Goal: Task Accomplishment & Management: Manage account settings

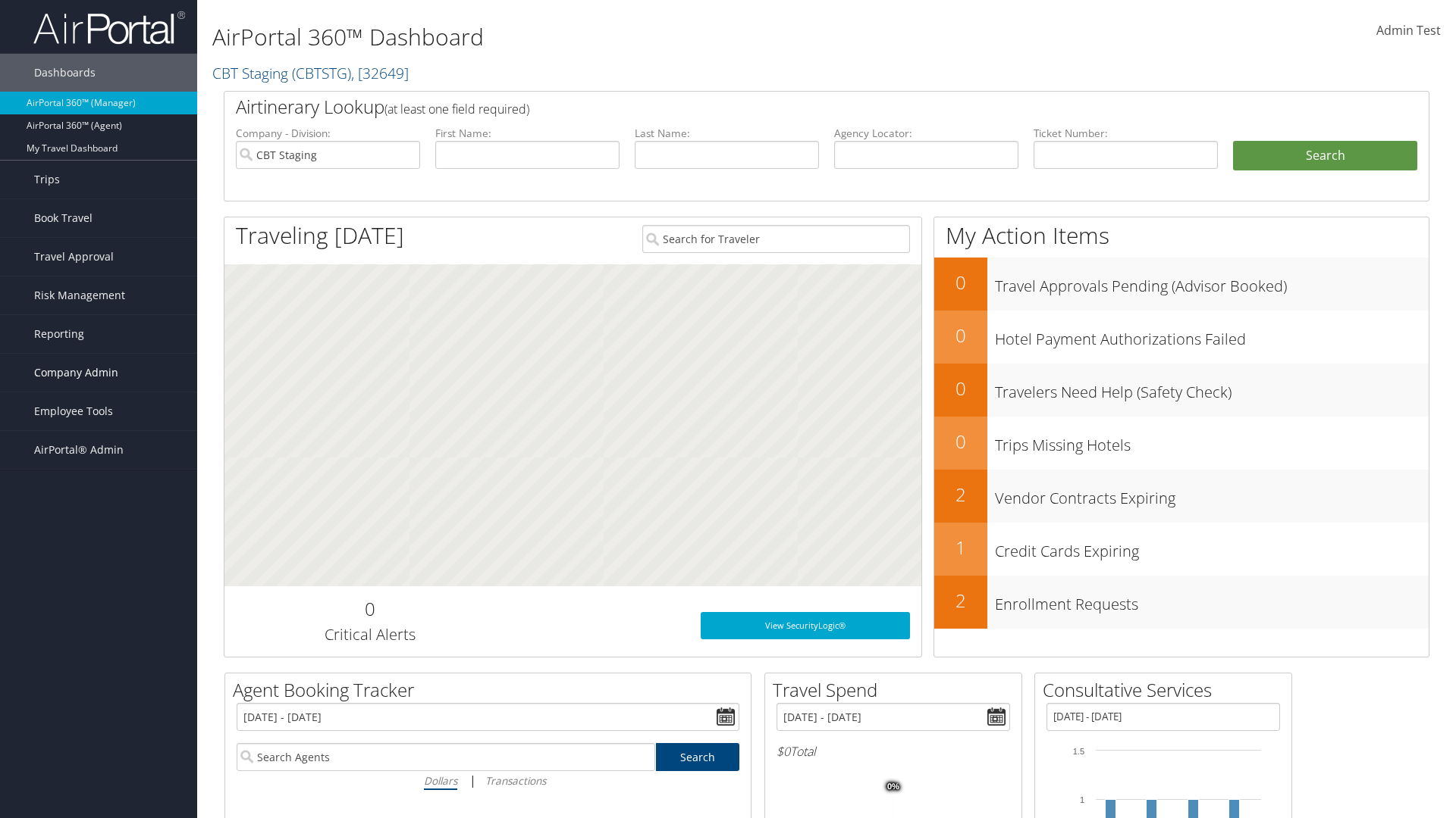
click at [99, 373] on span "Company Admin" at bounding box center [76, 373] width 84 height 38
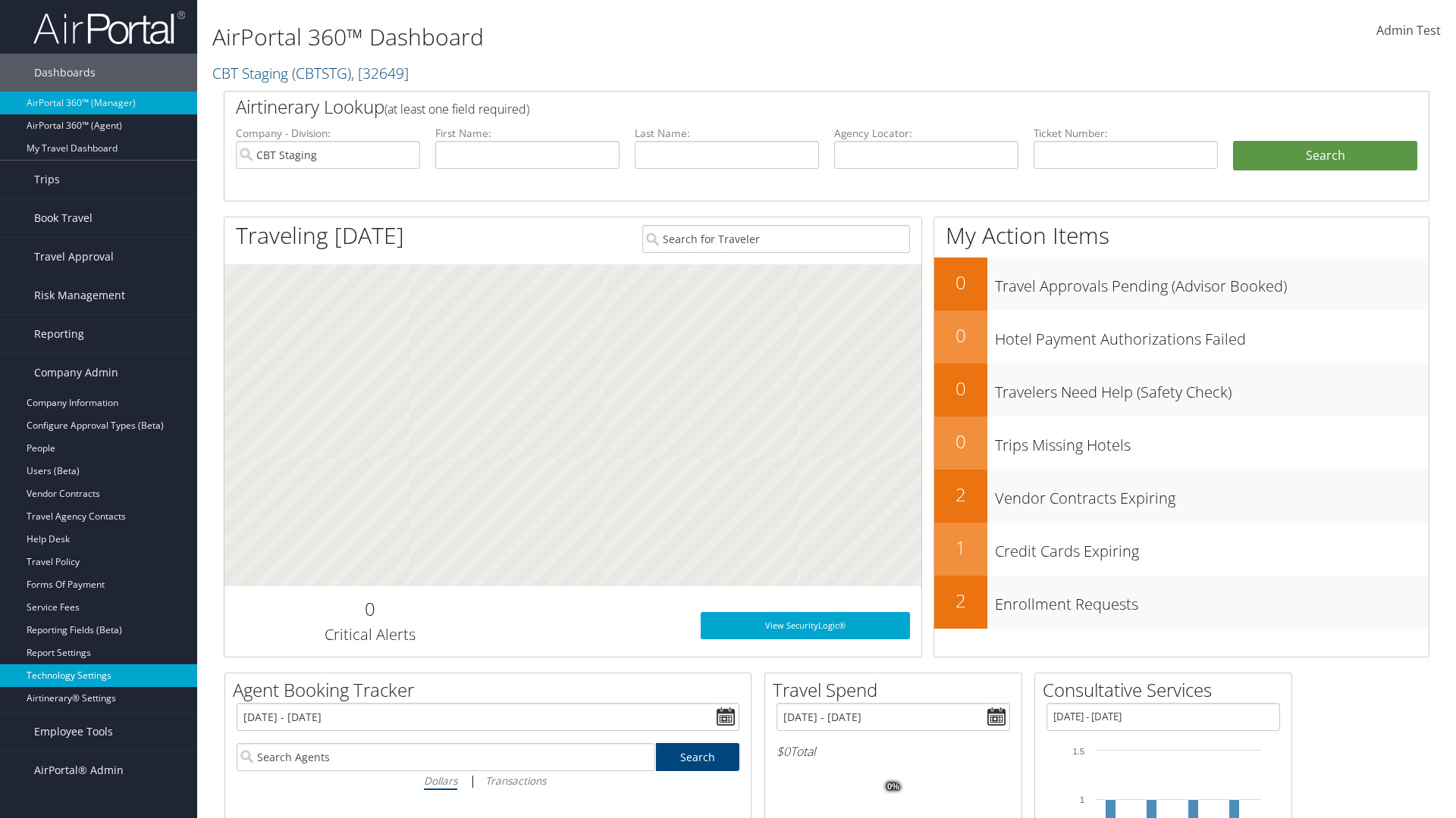
click at [99, 676] on link "Technology Settings" at bounding box center [99, 676] width 197 height 23
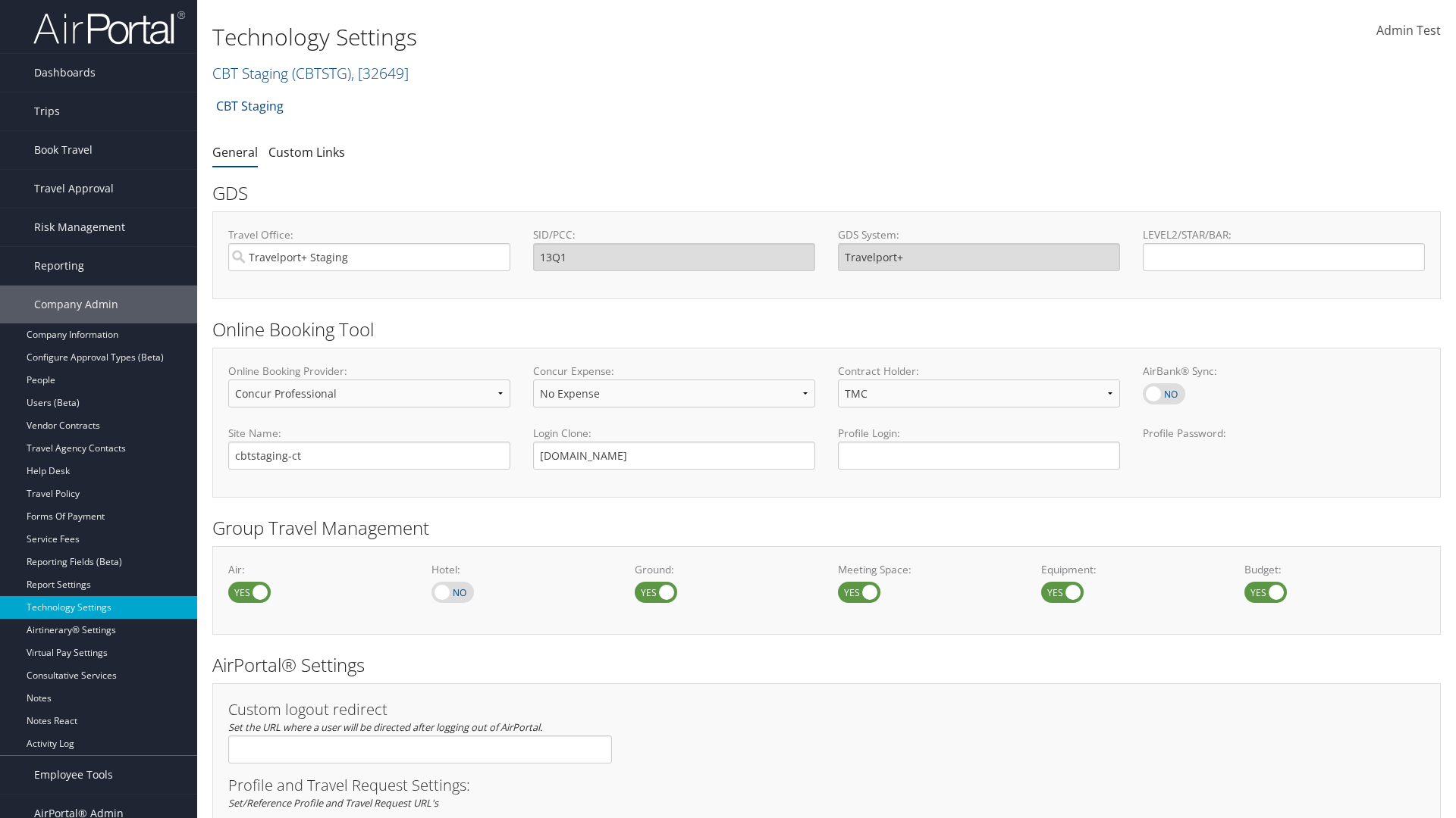
select select "4"
click at [306, 152] on link "Custom Links" at bounding box center [306, 152] width 76 height 16
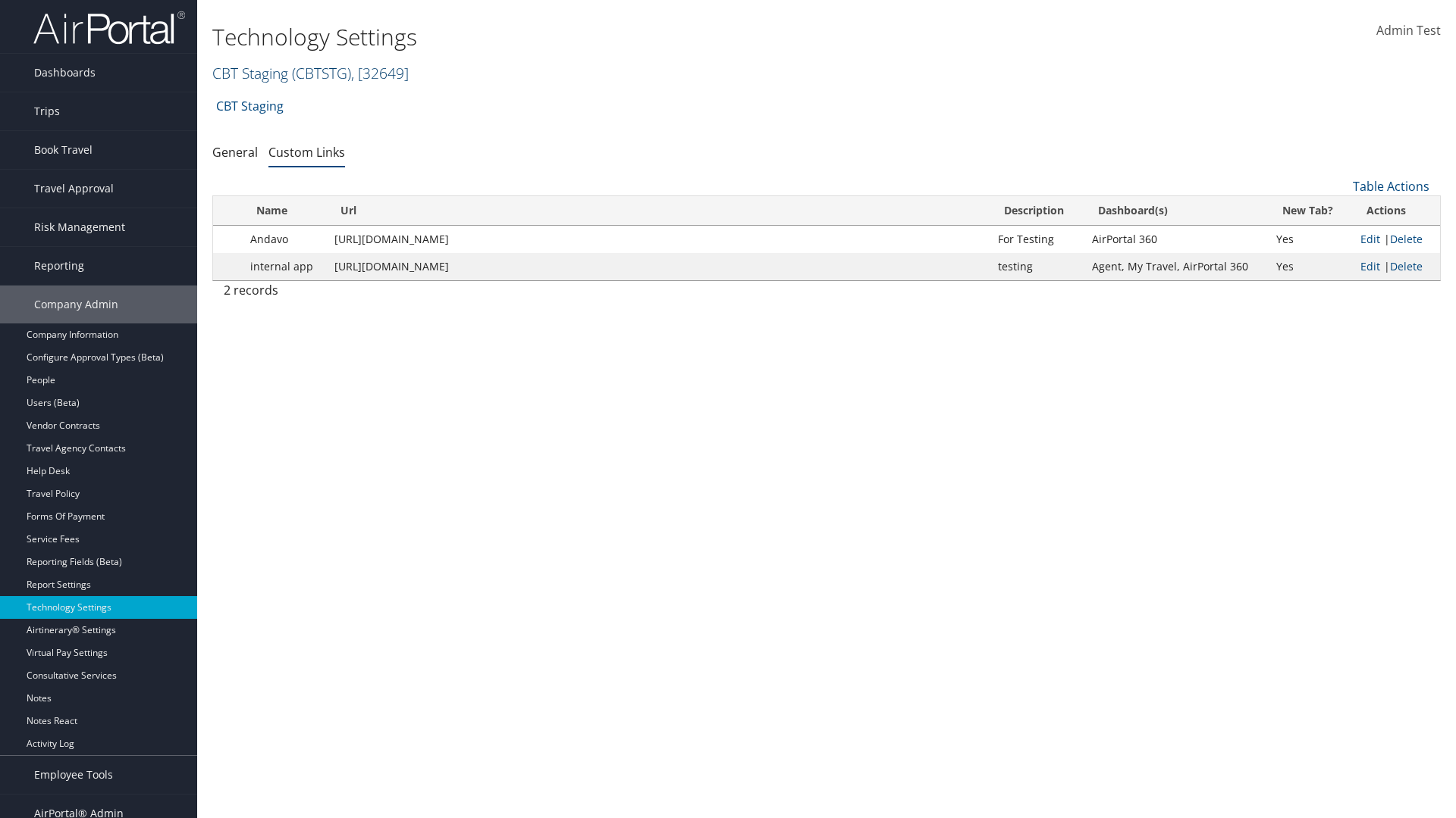
click at [250, 73] on link "CBT Staging ( CBTSTG ) , [ 32649 ]" at bounding box center [310, 73] width 196 height 21
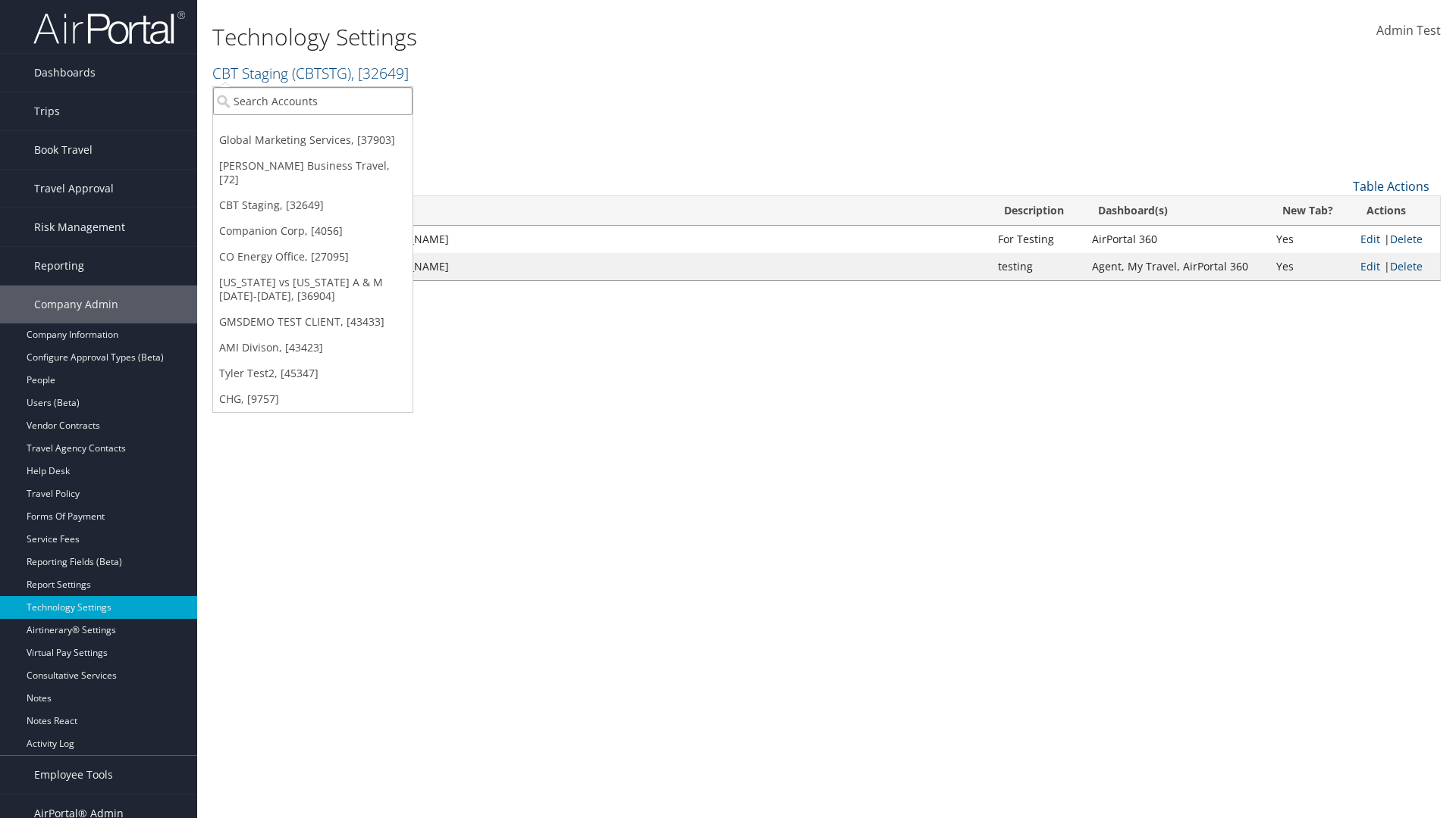
click at [313, 101] on input "search" at bounding box center [313, 101] width 200 height 28
type input "GMSDEMO TEST CLIENT"
click at [354, 128] on div "GMSDEMO TEST CLIENT (GMSDEMOCHILDR), [43433]" at bounding box center [354, 128] width 299 height 14
